Goal: Navigation & Orientation: Find specific page/section

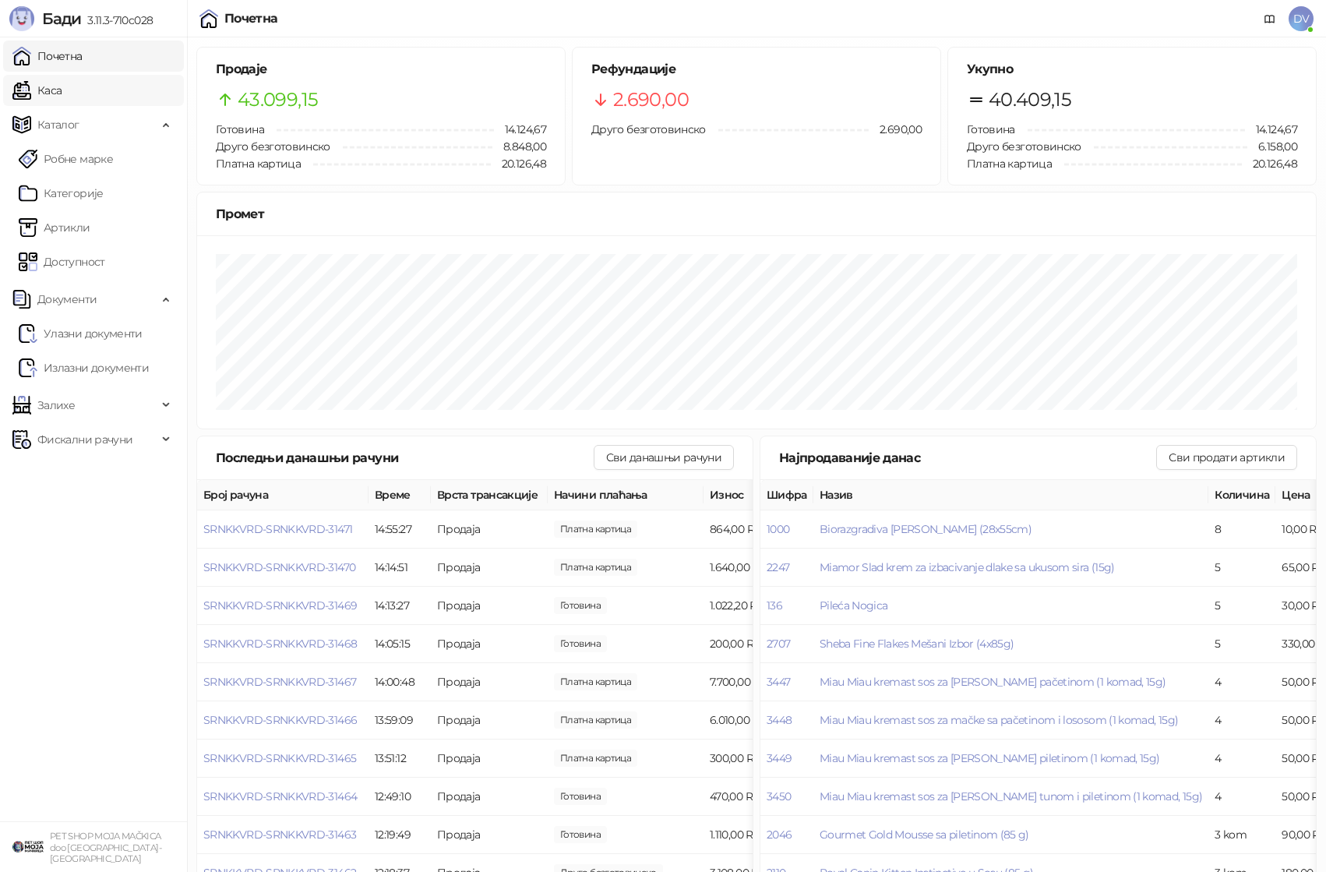
click at [62, 82] on link "Каса" at bounding box center [36, 90] width 49 height 31
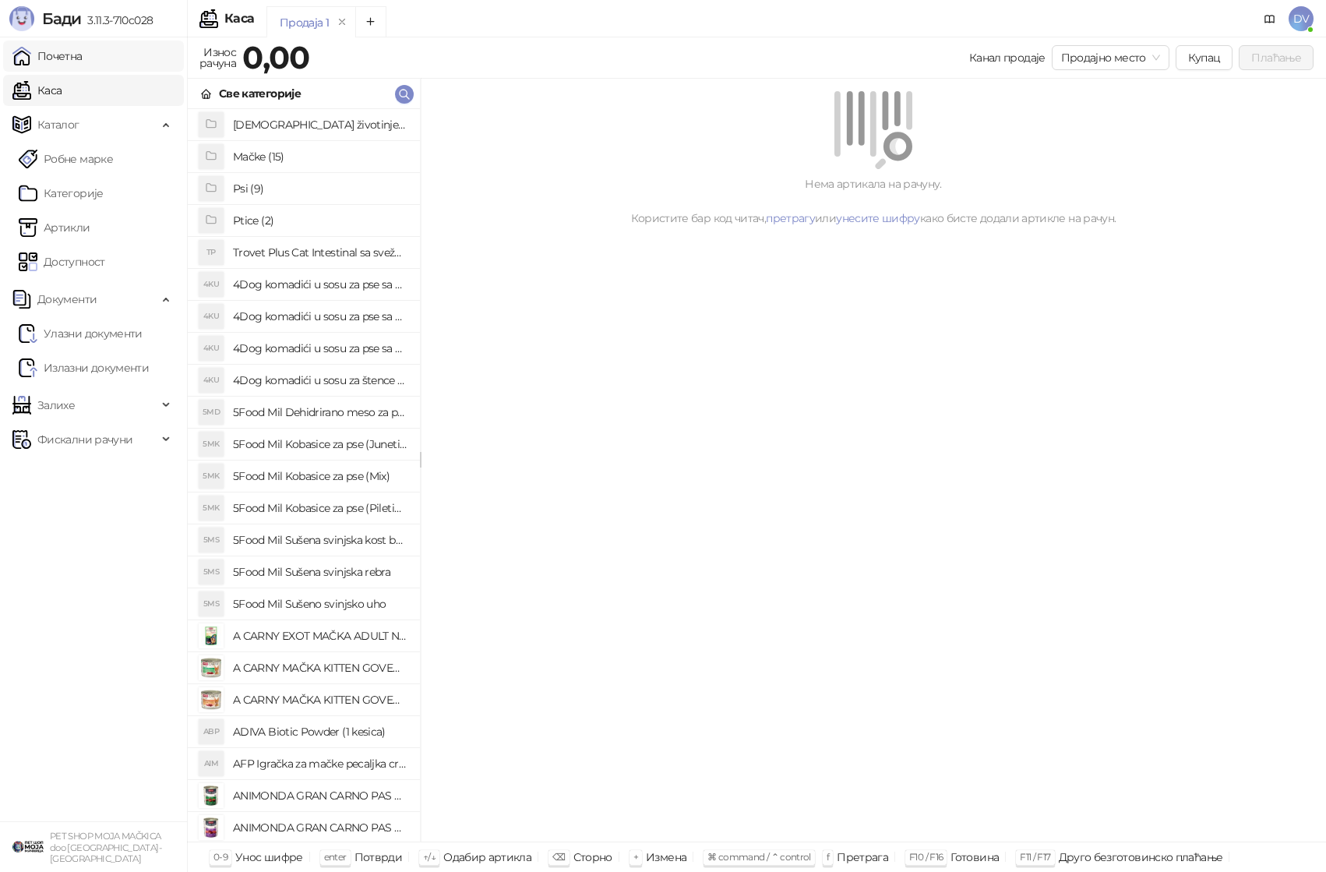
click at [83, 47] on link "Почетна" at bounding box center [47, 56] width 70 height 31
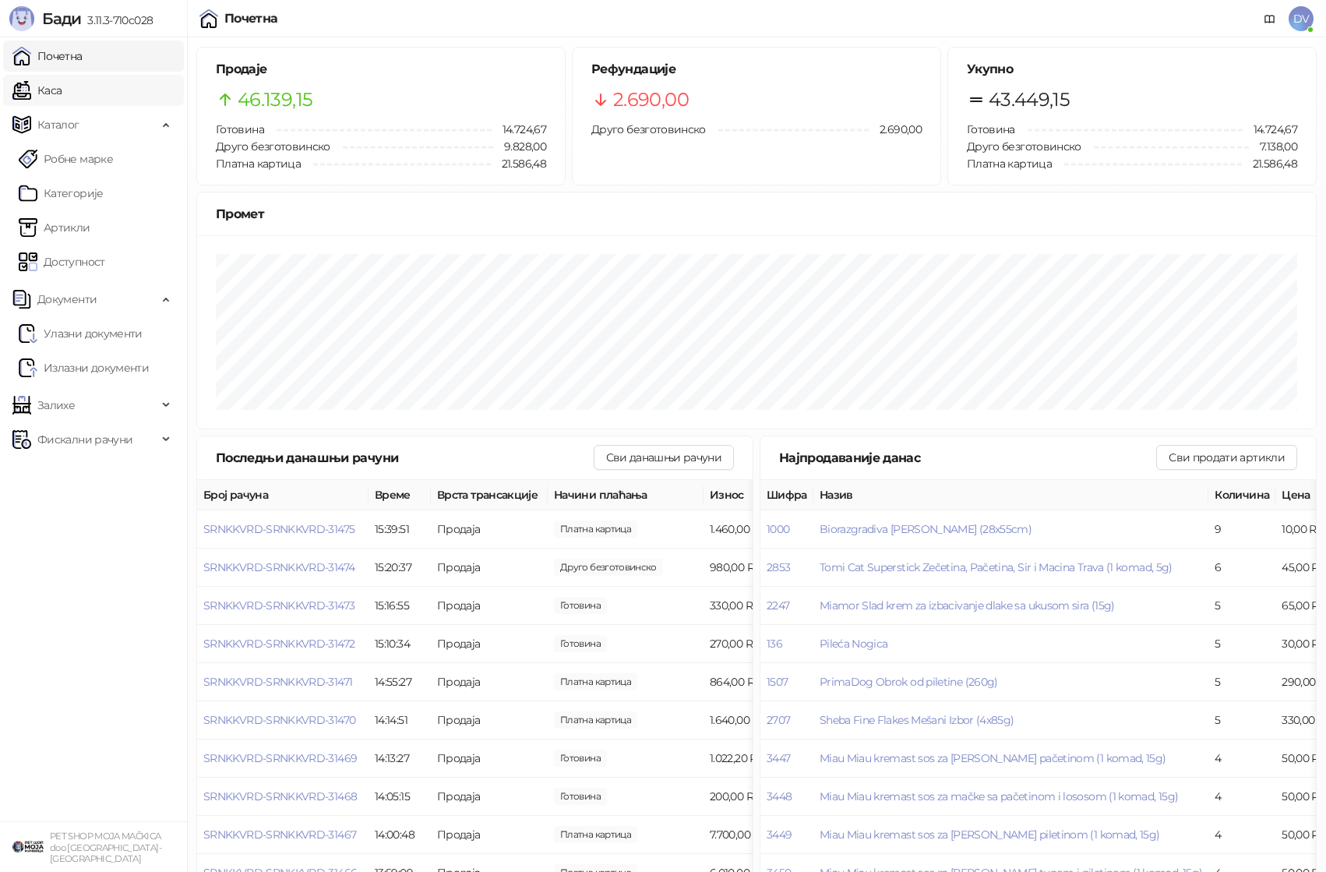
click at [62, 94] on link "Каса" at bounding box center [36, 90] width 49 height 31
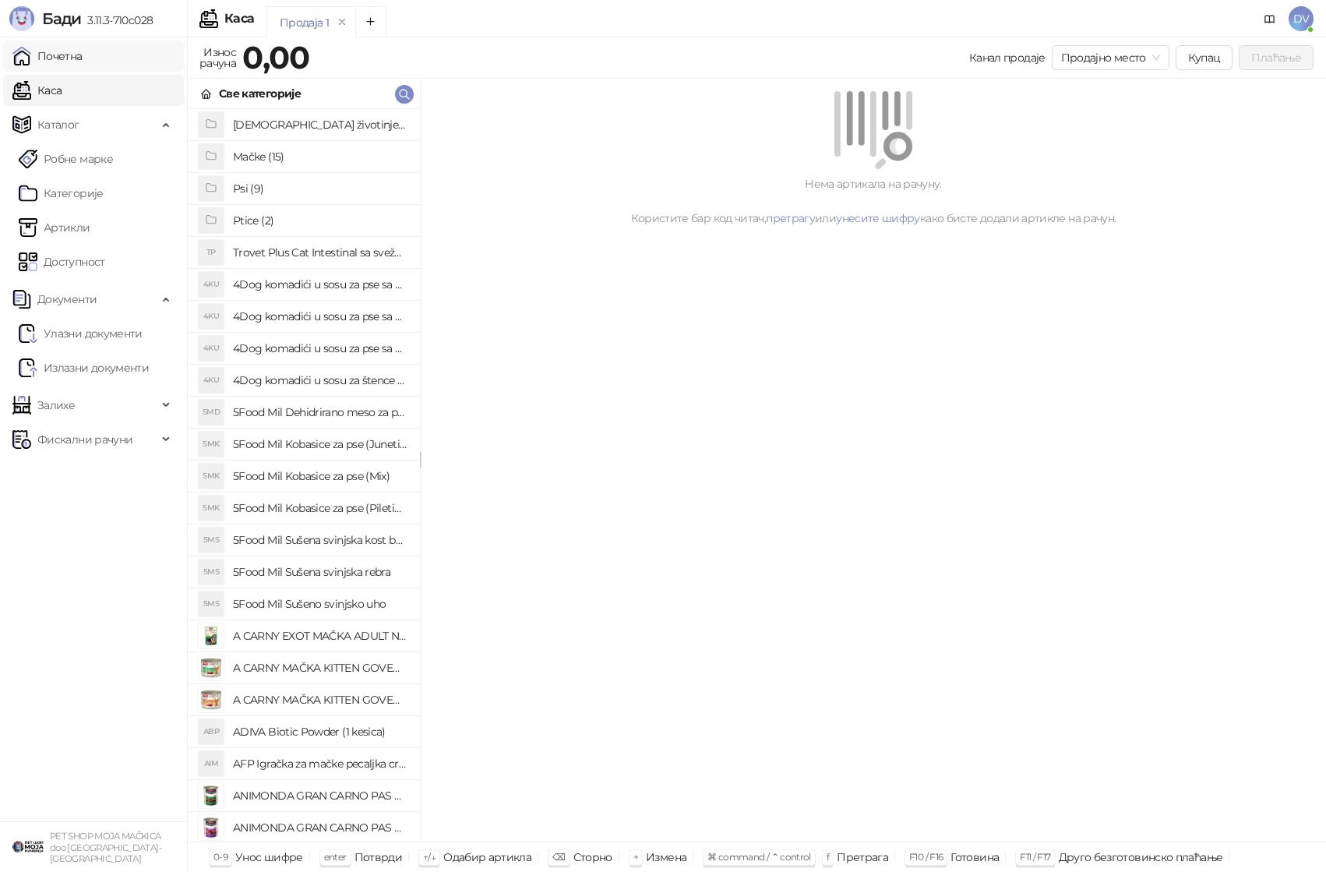
click at [83, 48] on link "Почетна" at bounding box center [47, 56] width 70 height 31
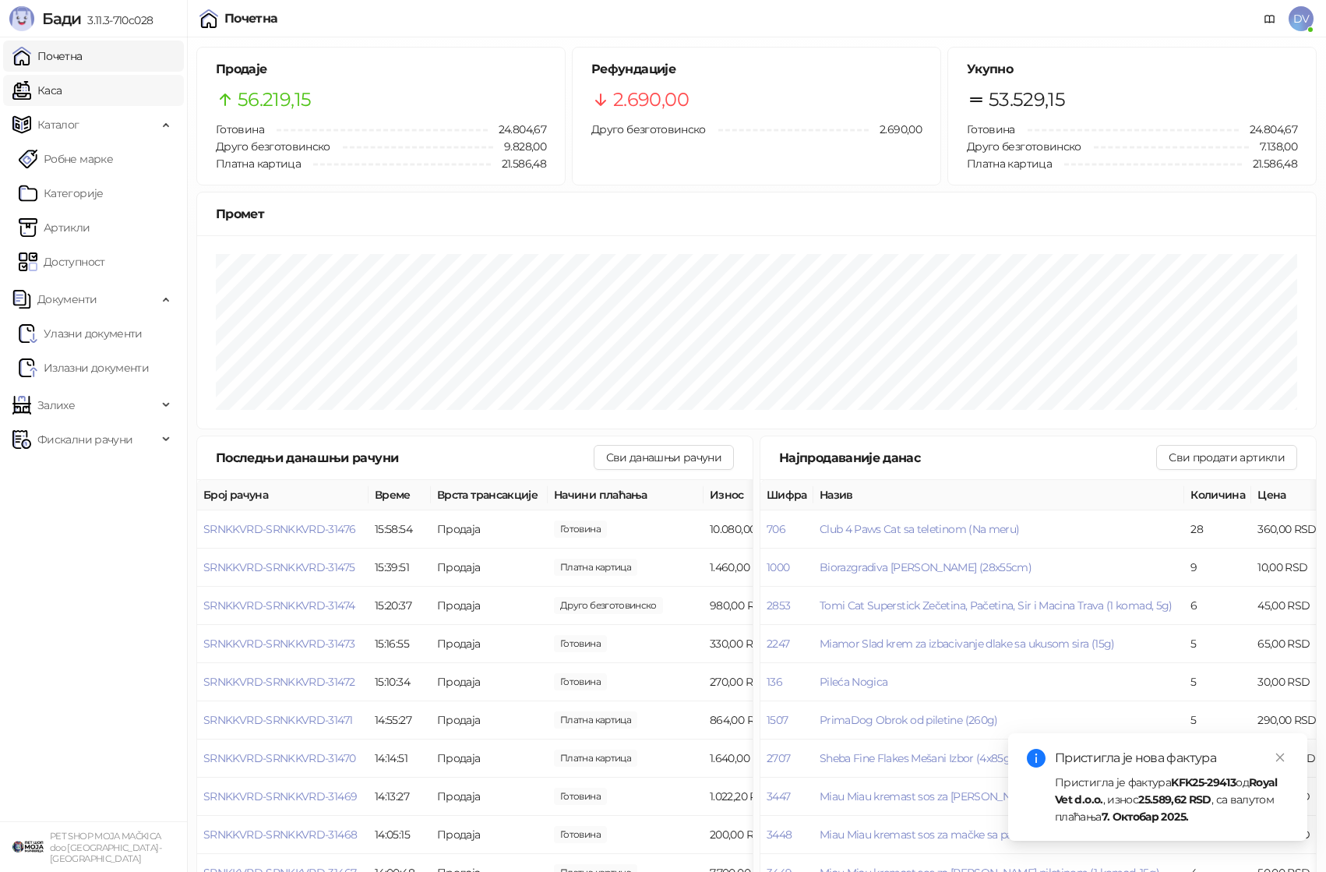
click at [62, 84] on link "Каса" at bounding box center [36, 90] width 49 height 31
click at [83, 53] on link "Почетна" at bounding box center [47, 56] width 70 height 31
click at [62, 86] on link "Каса" at bounding box center [36, 90] width 49 height 31
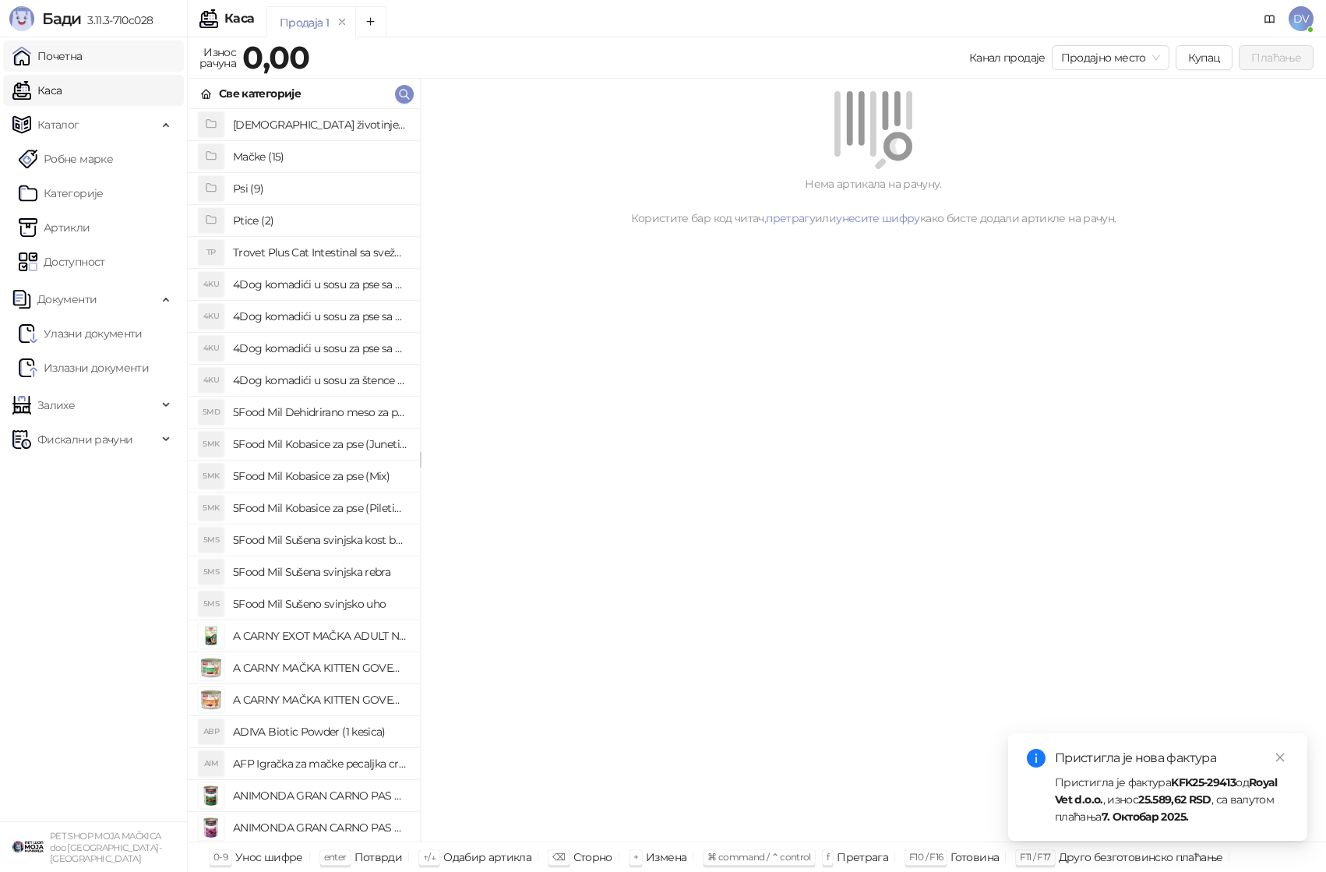
click at [83, 45] on link "Почетна" at bounding box center [47, 56] width 70 height 31
